Goal: Task Accomplishment & Management: Understand process/instructions

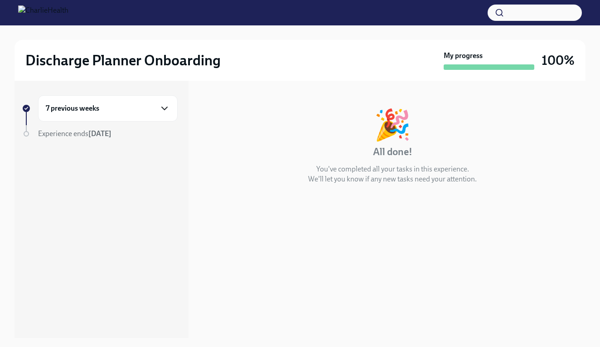
click at [159, 106] on icon "button" at bounding box center [164, 108] width 11 height 11
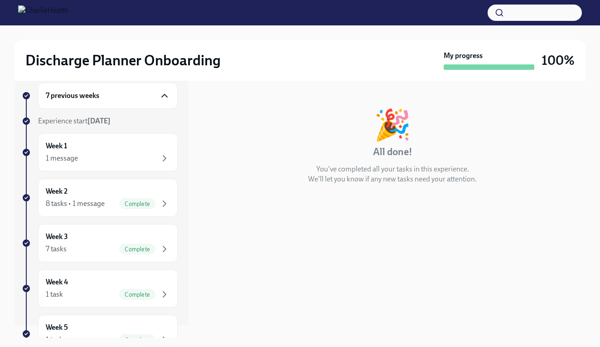
scroll to position [13, 0]
click at [159, 241] on div "Week 3 7 tasks Complete" at bounding box center [108, 242] width 124 height 23
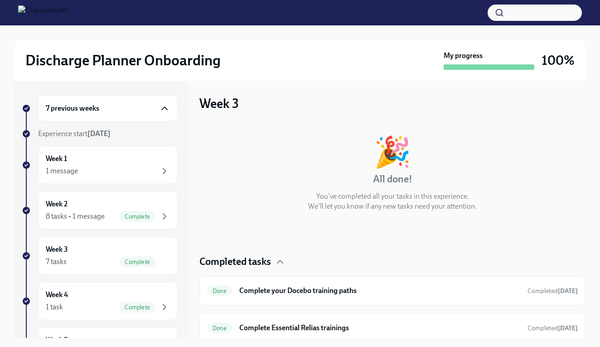
click at [271, 0] on div at bounding box center [300, 12] width 600 height 25
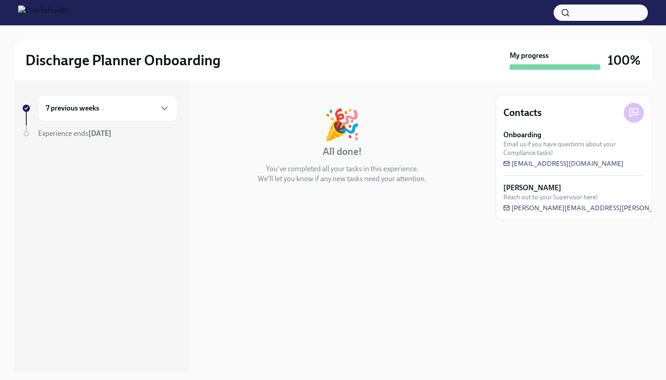
click at [51, 130] on span "Experience ends May 22nd" at bounding box center [74, 133] width 73 height 9
click at [135, 109] on div "7 previous weeks" at bounding box center [108, 108] width 124 height 11
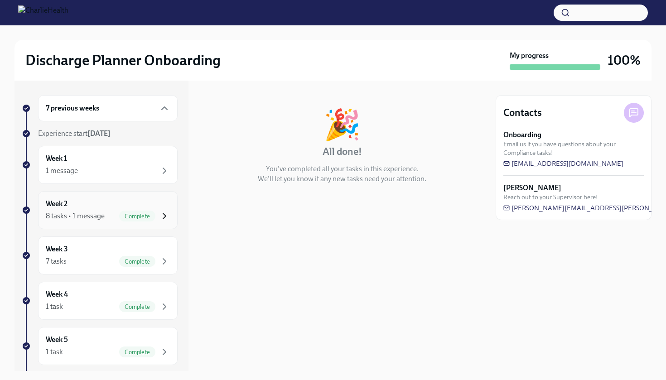
click at [159, 219] on icon "button" at bounding box center [164, 216] width 11 height 11
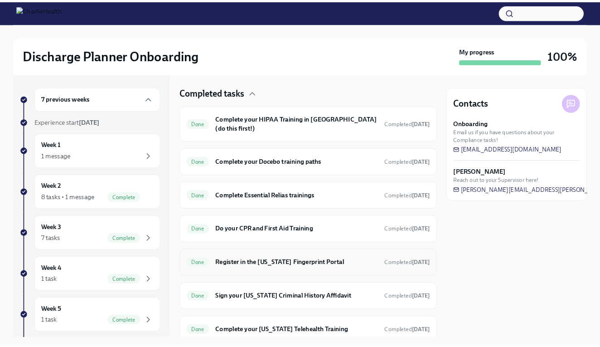
scroll to position [216, 0]
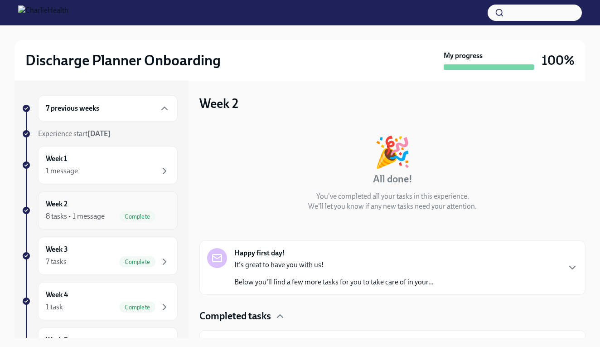
click at [86, 219] on div "8 tasks • 1 message" at bounding box center [75, 216] width 59 height 10
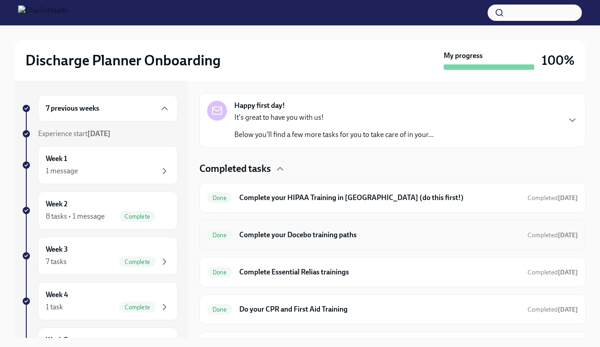
scroll to position [179, 0]
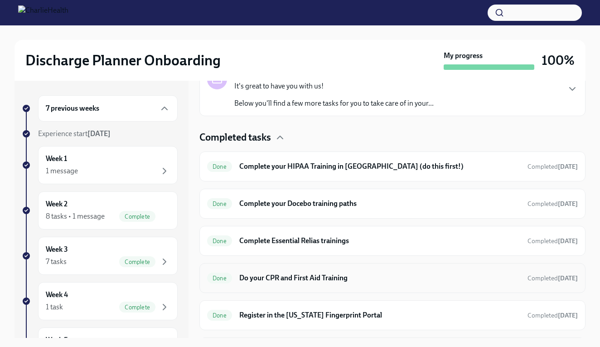
click at [282, 278] on h6 "Do your CPR and First Aid Training" at bounding box center [379, 278] width 281 height 10
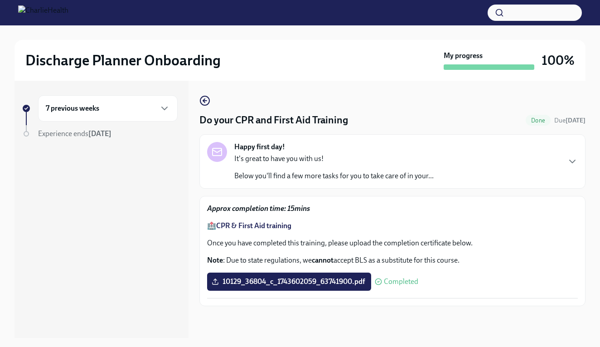
drag, startPoint x: 358, startPoint y: 261, endPoint x: 467, endPoint y: 263, distance: 108.7
click at [467, 263] on p "Note : Due to state regulations, we cannot accept BLS as a substitute for this …" at bounding box center [392, 260] width 371 height 10
click at [465, 259] on p "Note : Due to state regulations, we cannot accept BLS as a substitute for this …" at bounding box center [392, 260] width 371 height 10
click at [253, 278] on span "10129_36804_c_1743602059_63741900.pdf" at bounding box center [288, 281] width 151 height 9
click at [0, 0] on input "10129_36804_c_1743602059_63741900.pdf" at bounding box center [0, 0] width 0 height 0
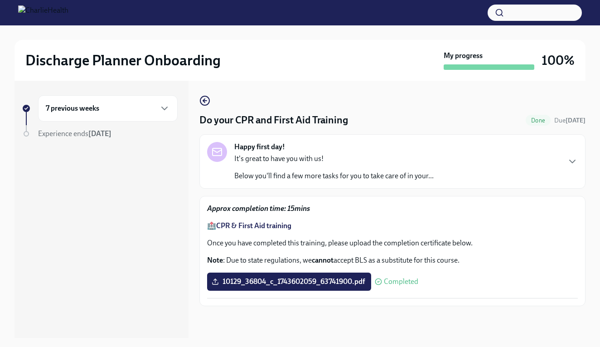
click at [236, 222] on strong "CPR & First Aid training" at bounding box center [253, 225] width 75 height 9
click at [165, 106] on icon "button" at bounding box center [164, 108] width 11 height 11
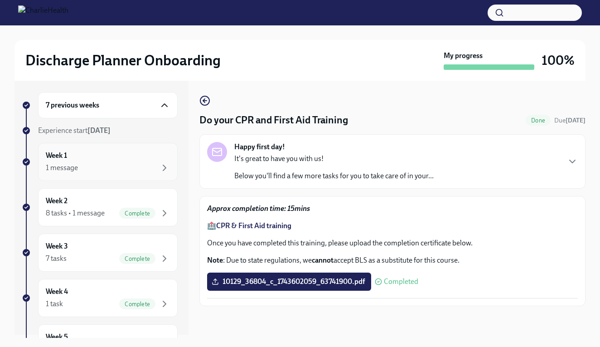
scroll to position [3, 0]
click at [73, 171] on div "1 message" at bounding box center [62, 168] width 32 height 10
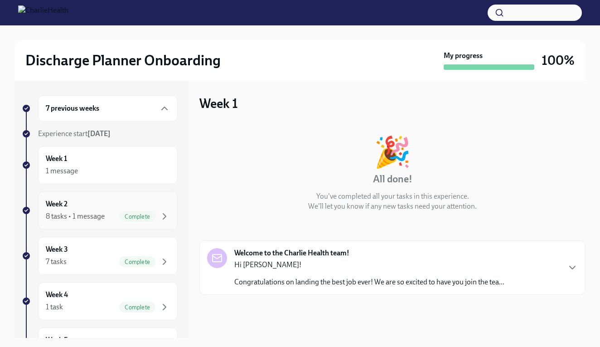
click at [82, 209] on div "Week 2 8 tasks • 1 message Complete" at bounding box center [108, 210] width 124 height 23
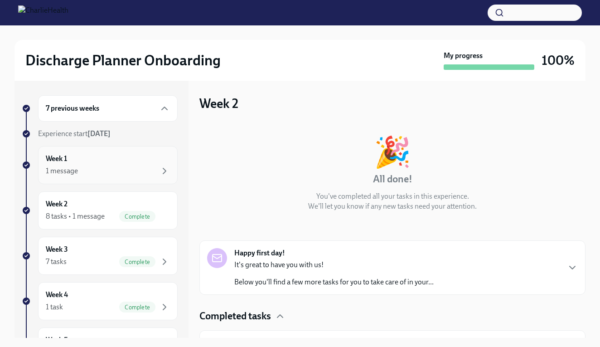
click at [101, 166] on div "1 message" at bounding box center [108, 170] width 124 height 11
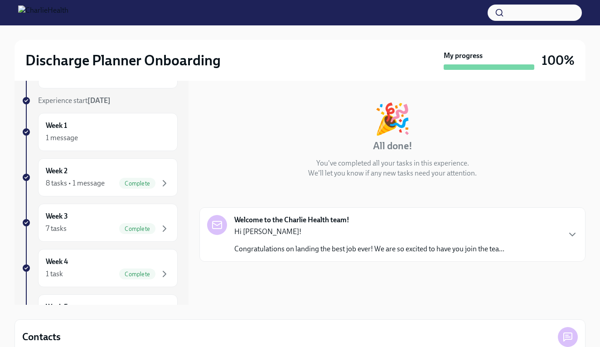
scroll to position [38, 0]
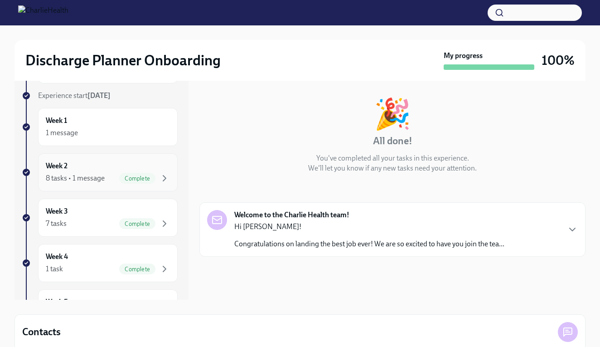
click at [96, 168] on div "Week 2 8 tasks • 1 message Complete" at bounding box center [108, 172] width 124 height 23
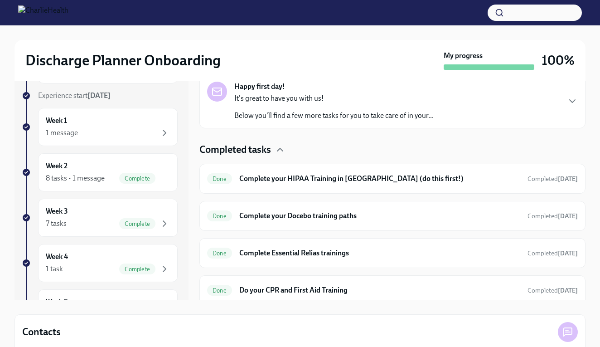
scroll to position [135, 0]
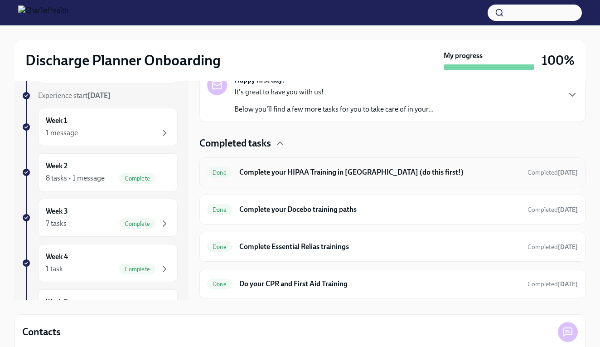
click at [333, 174] on h6 "Complete your HIPAA Training in Relias (do this first!)" at bounding box center [379, 172] width 281 height 10
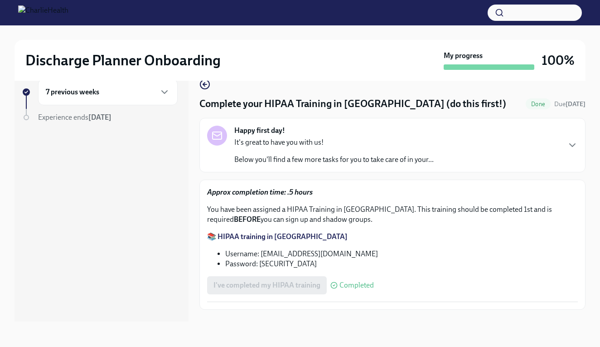
scroll to position [16, 0]
click at [379, 259] on li "Password: ch1234" at bounding box center [401, 264] width 352 height 10
click at [311, 250] on li "Username: davion.alexander@charliehealth.com" at bounding box center [401, 254] width 352 height 10
drag, startPoint x: 381, startPoint y: 253, endPoint x: 262, endPoint y: 254, distance: 118.7
click at [262, 254] on li "Username: davion.alexander@charliehealth.com" at bounding box center [401, 254] width 352 height 10
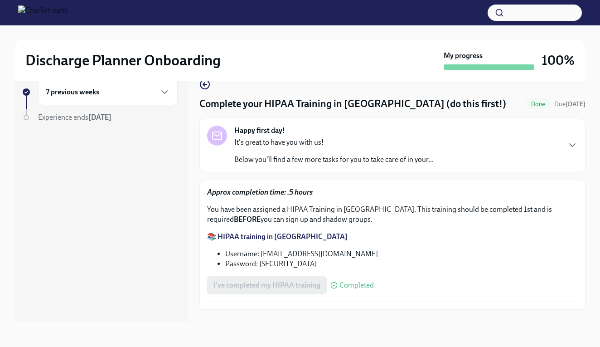
drag, startPoint x: 263, startPoint y: 254, endPoint x: 387, endPoint y: 75, distance: 218.1
click at [387, 75] on div "Discharge Planner Onboarding My progress 100%" at bounding box center [299, 60] width 571 height 41
drag, startPoint x: 378, startPoint y: 251, endPoint x: 261, endPoint y: 257, distance: 117.0
click at [261, 257] on li "Username: davion.alexander@charliehealth.com" at bounding box center [401, 254] width 352 height 10
copy li "davion.alexander@charliehealth.com"
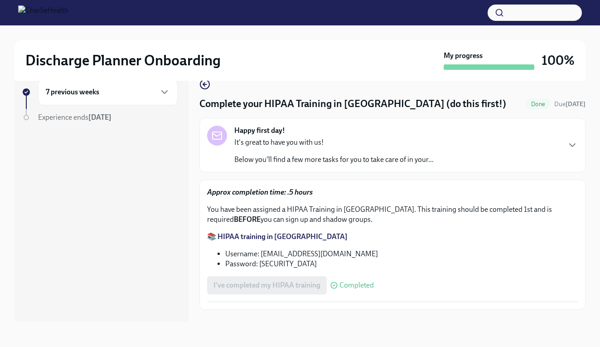
click at [280, 265] on li "Password: ch1234" at bounding box center [401, 264] width 352 height 10
drag, startPoint x: 299, startPoint y: 264, endPoint x: 258, endPoint y: 265, distance: 40.8
click at [258, 265] on li "Password: ch1234" at bounding box center [401, 264] width 352 height 10
copy li "ch1234"
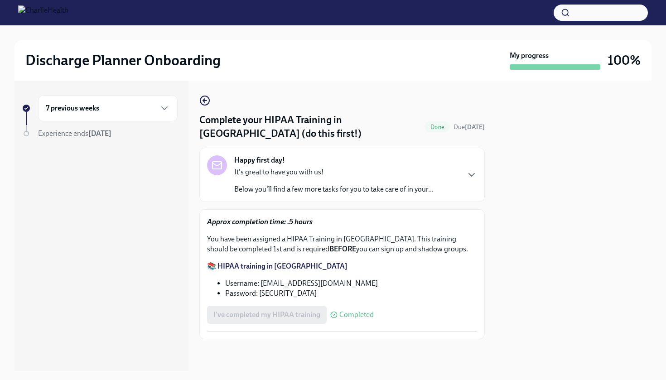
scroll to position [0, 0]
click at [141, 114] on div "7 previous weeks" at bounding box center [108, 108] width 140 height 26
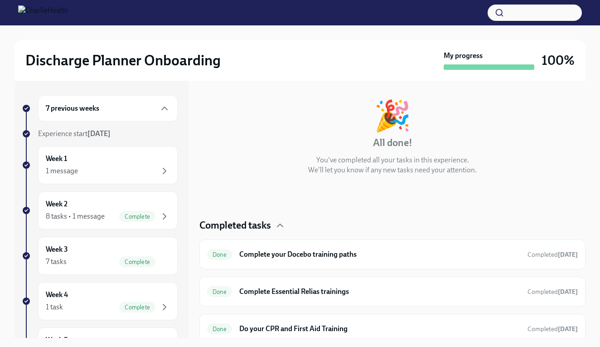
scroll to position [34, 0]
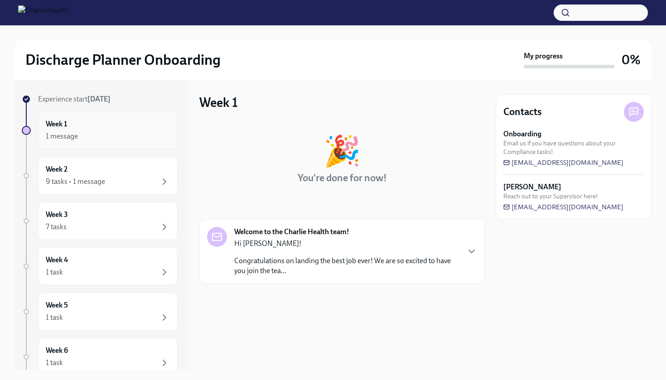
click at [121, 127] on div "Week 1 1 message" at bounding box center [108, 130] width 124 height 23
click at [121, 182] on div "9 tasks • 1 message" at bounding box center [108, 181] width 124 height 11
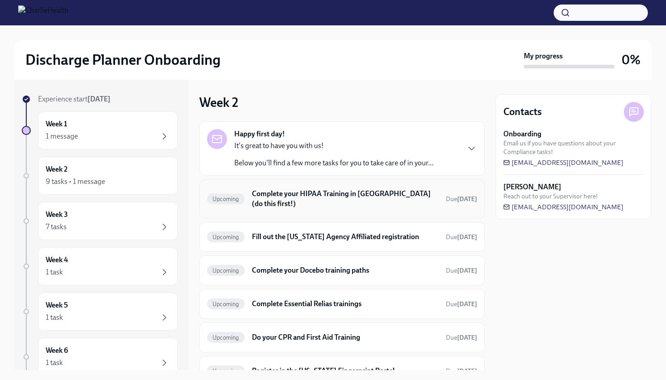
click at [304, 197] on h6 "Complete your HIPAA Training in Relias (do this first!)" at bounding box center [345, 199] width 187 height 20
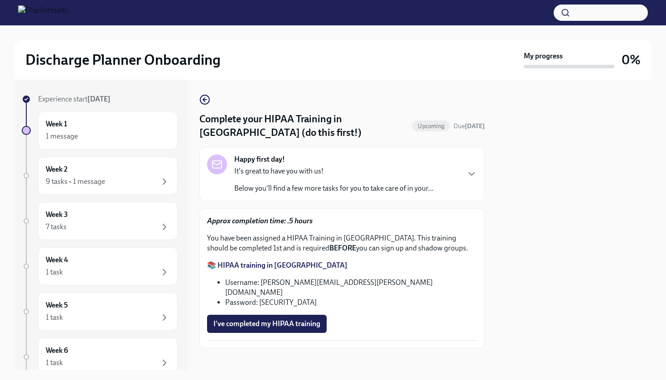
click at [314, 166] on div "Happy first day! It's great to have you with us! Below you'll find a few more t…" at bounding box center [333, 173] width 199 height 39
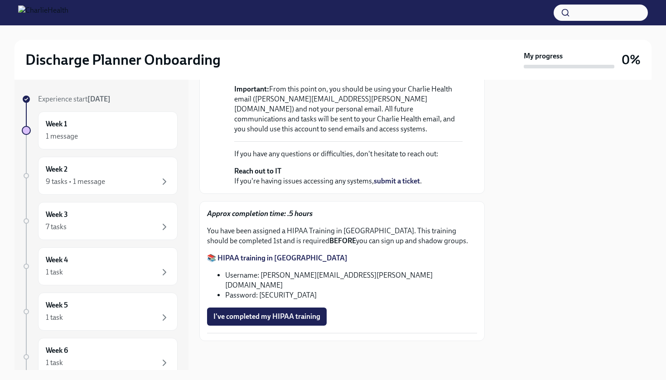
scroll to position [248, 0]
click at [247, 262] on strong "📚 HIPAA training in Relias" at bounding box center [277, 258] width 140 height 9
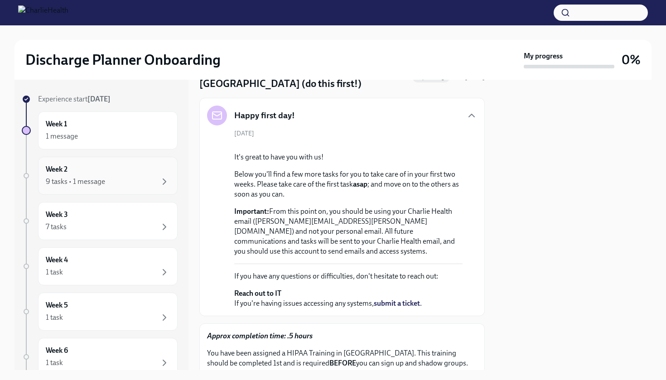
scroll to position [0, 0]
click at [118, 188] on div "Week 2 9 tasks • 1 message" at bounding box center [108, 176] width 140 height 38
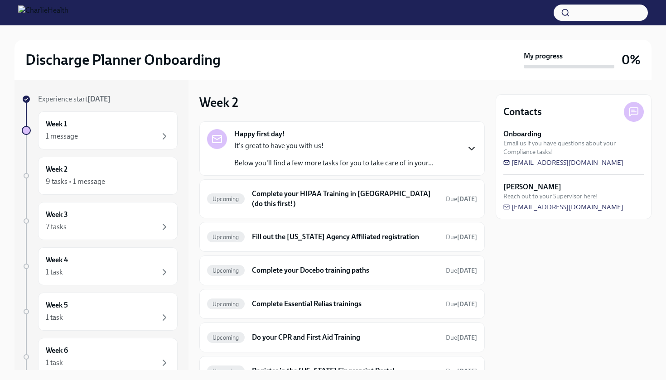
click at [467, 153] on icon "button" at bounding box center [471, 148] width 11 height 11
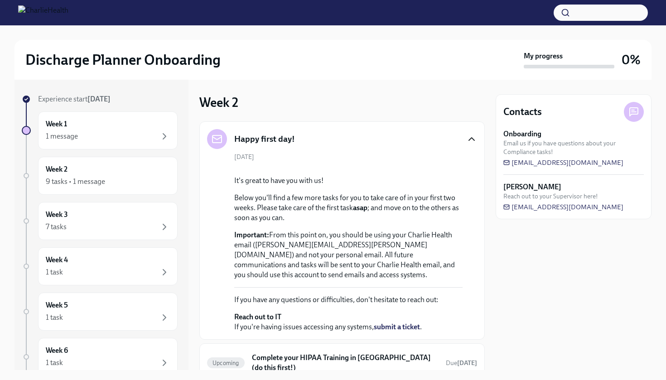
click at [467, 153] on div "August 21st It's great to have you with us! Below you'll find a few more tasks …" at bounding box center [342, 242] width 270 height 179
click at [105, 177] on div "9 tasks • 1 message" at bounding box center [108, 181] width 124 height 11
click at [154, 144] on div "Week 1 1 message" at bounding box center [108, 130] width 140 height 38
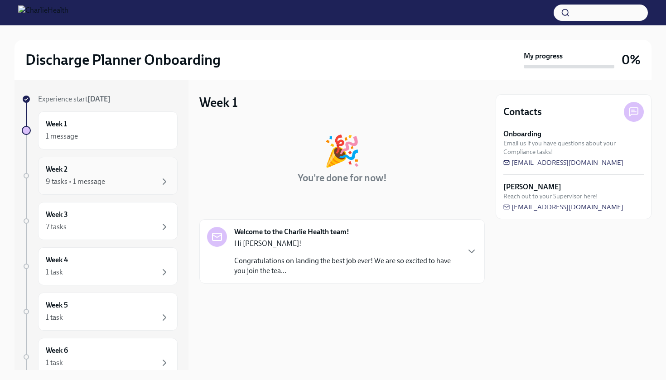
click at [140, 188] on div "Week 2 9 tasks • 1 message" at bounding box center [108, 176] width 140 height 38
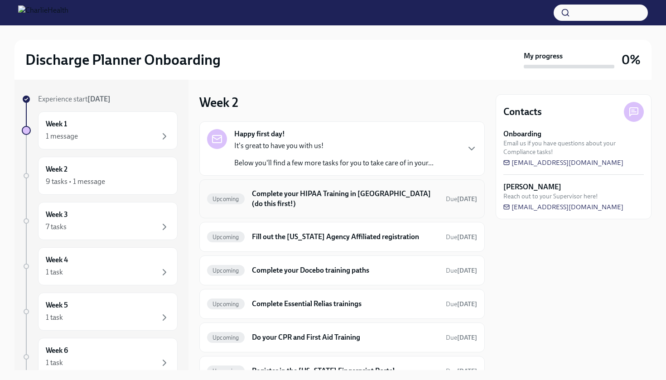
click at [327, 198] on h6 "Complete your HIPAA Training in Relias (do this first!)" at bounding box center [345, 199] width 187 height 20
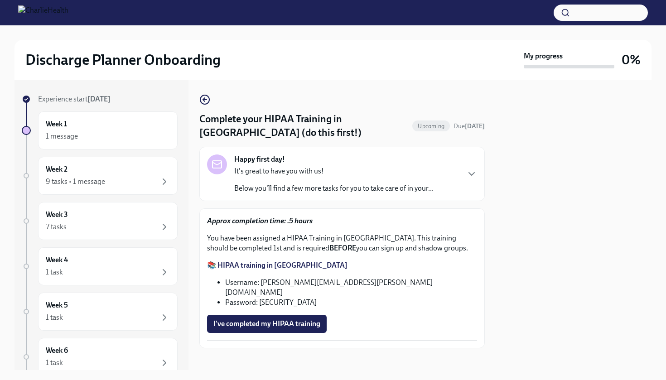
click at [243, 266] on strong "📚 HIPAA training in Relias" at bounding box center [277, 265] width 140 height 9
click at [121, 173] on div "Week 2 9 tasks • 1 message" at bounding box center [108, 175] width 124 height 23
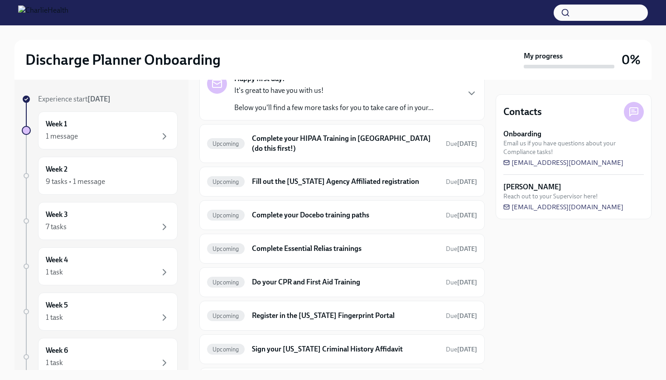
scroll to position [57, 0]
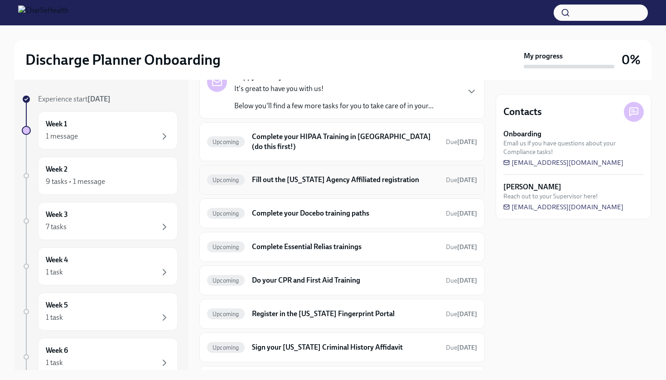
click at [284, 175] on h6 "Fill out the Washington Agency Affiliated registration" at bounding box center [345, 180] width 187 height 10
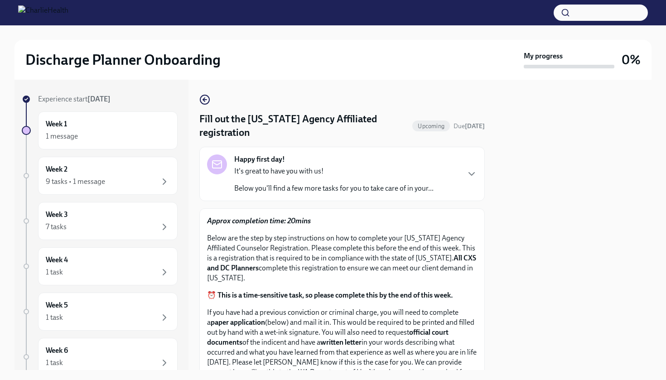
click at [246, 163] on strong "Happy first day!" at bounding box center [259, 159] width 51 height 10
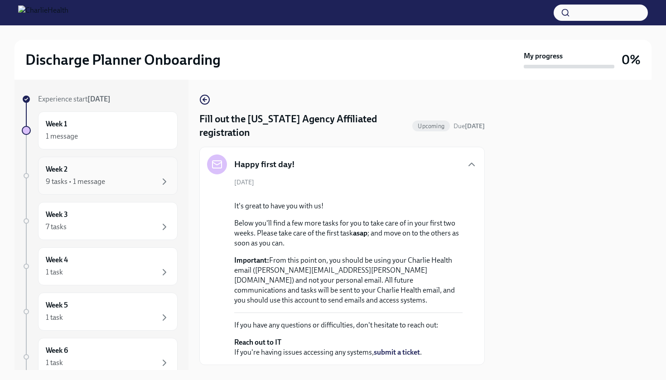
click at [98, 175] on div "Week 2 9 tasks • 1 message" at bounding box center [108, 175] width 124 height 23
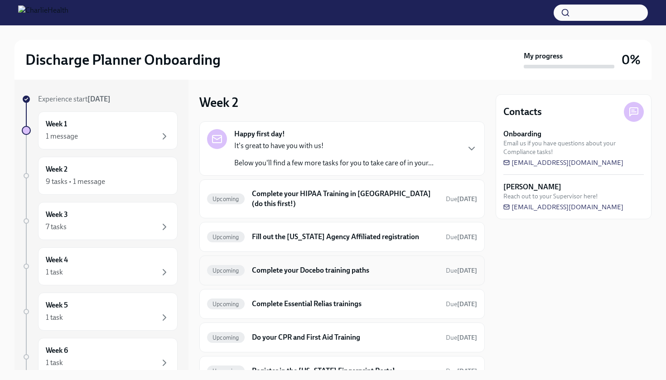
click at [271, 265] on h6 "Complete your Docebo training paths" at bounding box center [345, 270] width 187 height 10
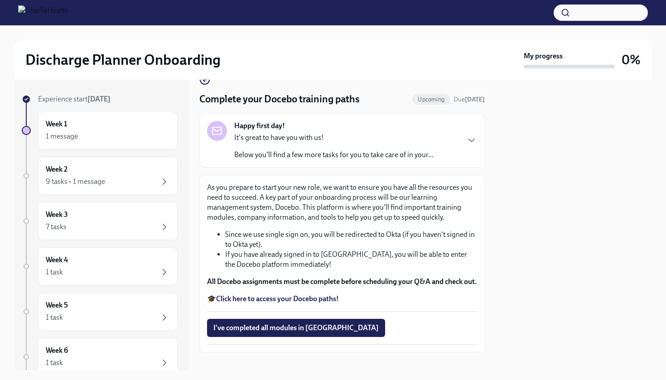
scroll to position [19, 0]
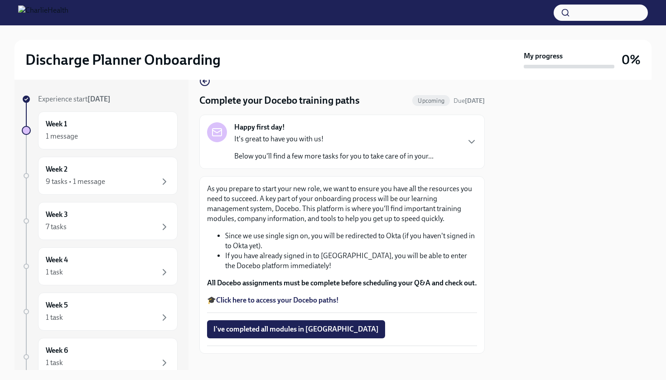
click at [386, 135] on p "It's great to have you with us!" at bounding box center [333, 139] width 199 height 10
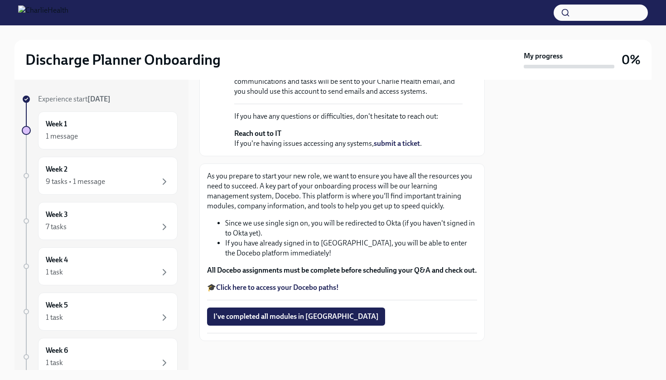
scroll to position [292, 0]
click at [239, 287] on strong "Click here to access your Docebo paths!" at bounding box center [277, 287] width 123 height 9
